Goal: Information Seeking & Learning: Learn about a topic

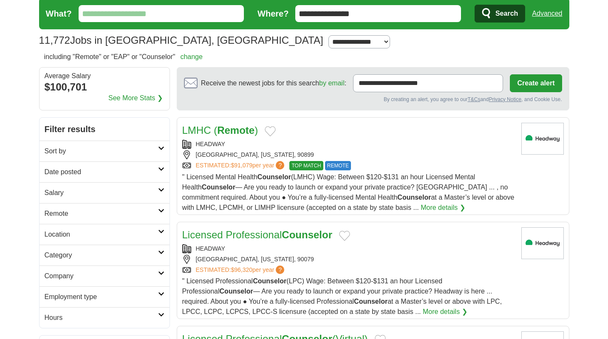
scroll to position [29, 0]
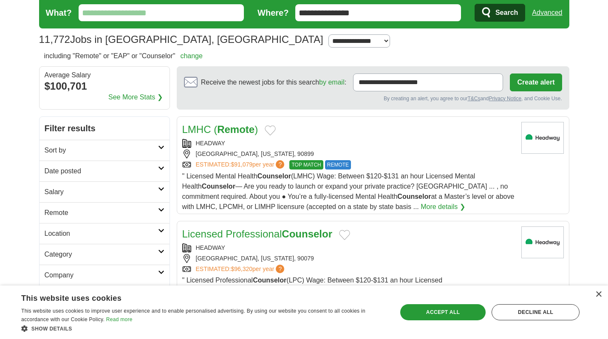
drag, startPoint x: 373, startPoint y: 10, endPoint x: 193, endPoint y: 11, distance: 180.2
click at [193, 11] on form "**********" at bounding box center [304, 12] width 530 height 31
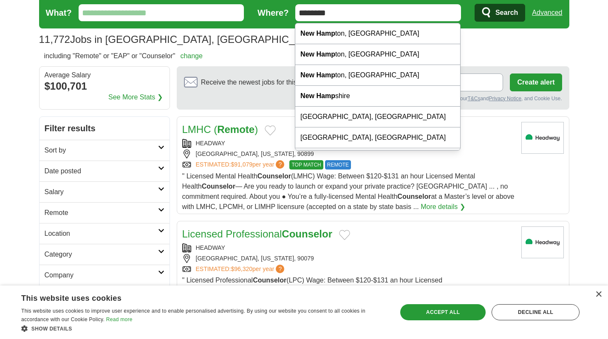
click at [360, 20] on input "********" at bounding box center [378, 12] width 166 height 17
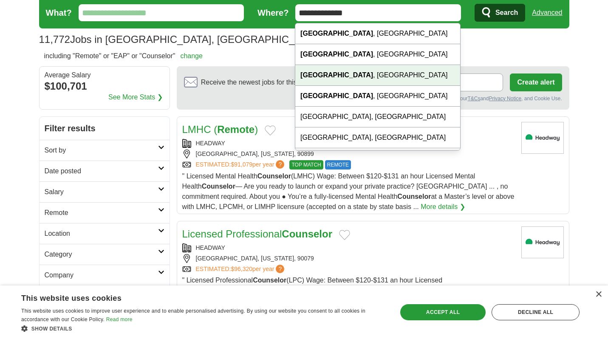
click at [360, 74] on div "North Hampton , NH" at bounding box center [377, 75] width 165 height 21
type input "**********"
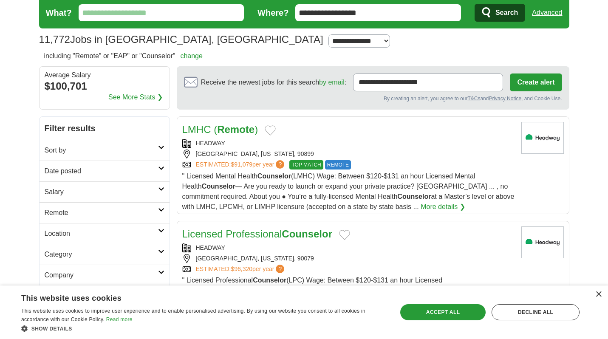
click at [145, 12] on input "What?" at bounding box center [162, 12] width 166 height 17
click at [505, 12] on span "Search" at bounding box center [507, 12] width 23 height 17
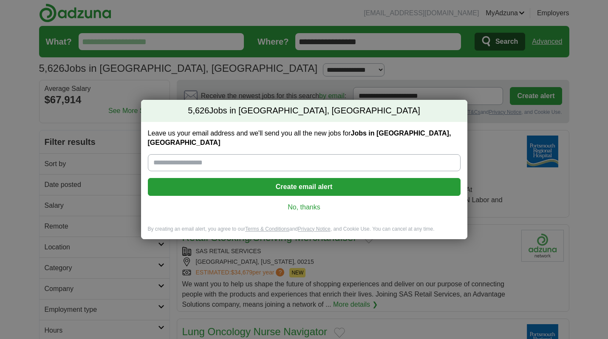
click at [312, 203] on link "No, thanks" at bounding box center [304, 207] width 299 height 9
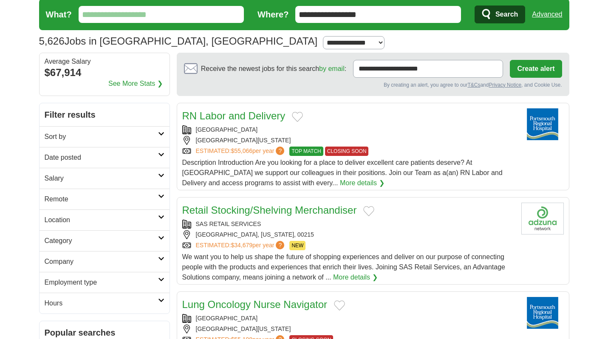
scroll to position [28, 0]
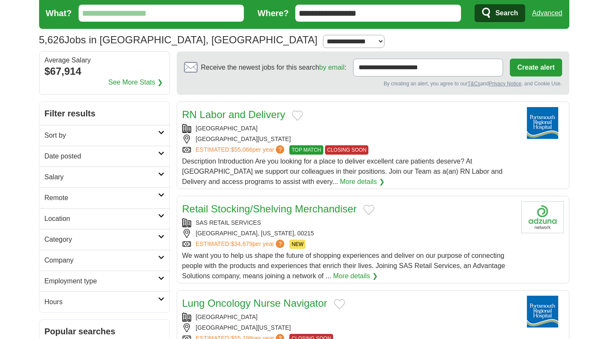
click at [94, 190] on link "Remote" at bounding box center [105, 197] width 130 height 21
click at [79, 218] on link "Remote jobs" at bounding box center [64, 218] width 38 height 7
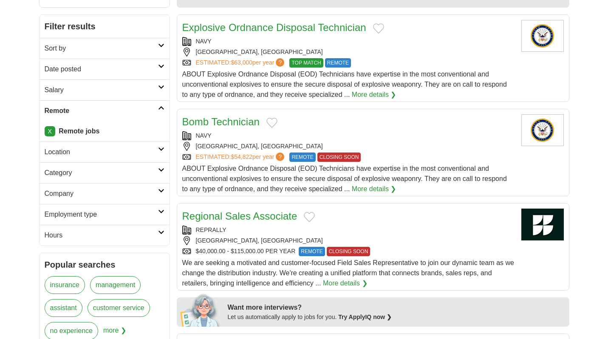
scroll to position [114, 0]
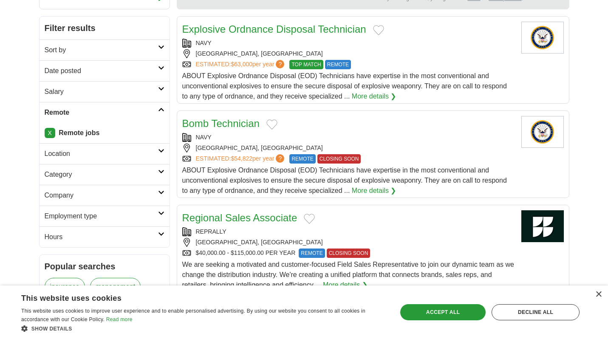
click at [102, 181] on link "Category" at bounding box center [105, 174] width 130 height 21
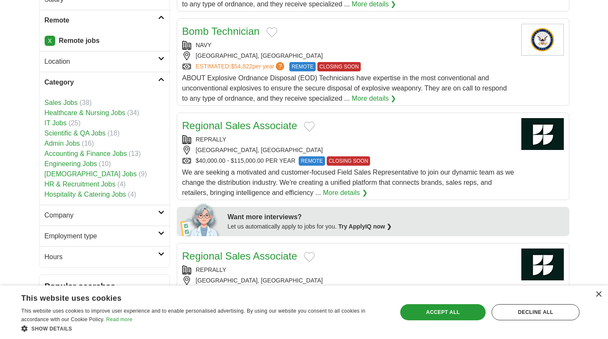
scroll to position [207, 0]
click at [97, 112] on link "Healthcare & Nursing Jobs" at bounding box center [85, 112] width 81 height 7
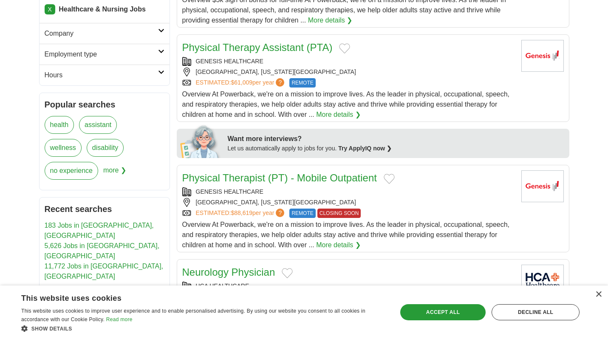
scroll to position [233, 0]
